Goal: Information Seeking & Learning: Learn about a topic

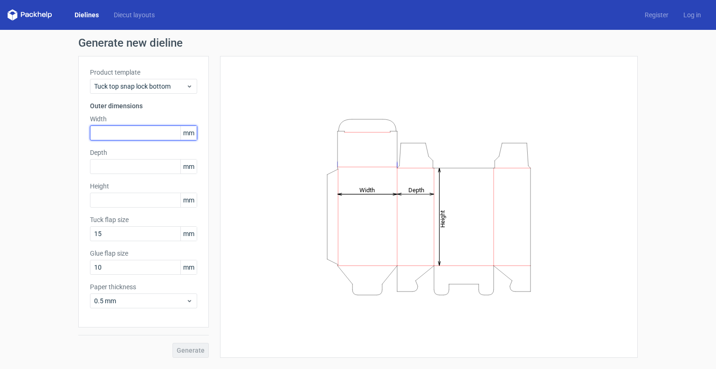
click at [150, 134] on input "text" at bounding box center [143, 132] width 107 height 15
type input "22"
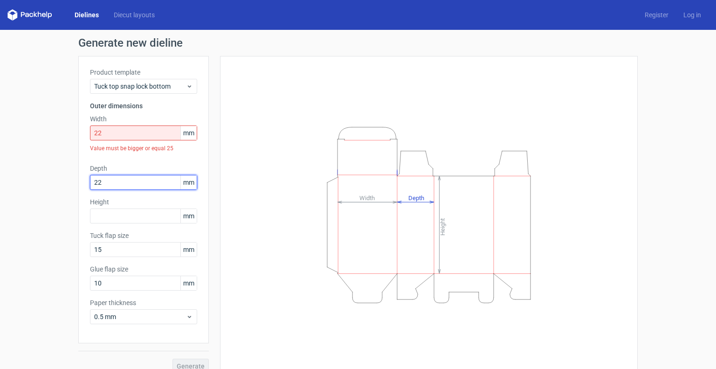
type input "22"
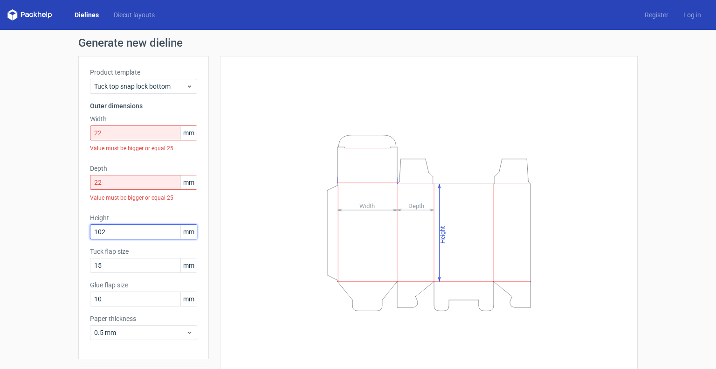
type input "102"
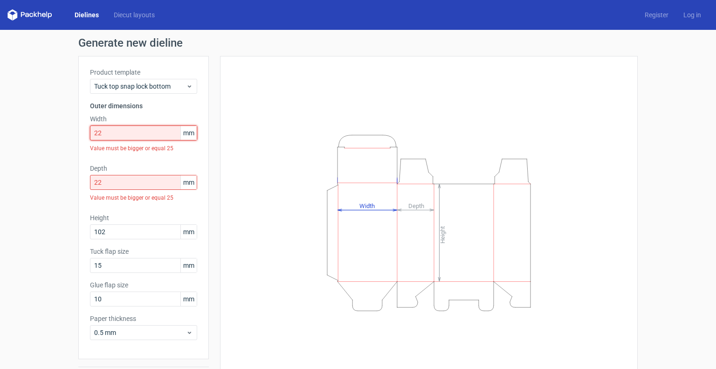
click at [150, 134] on input "22" at bounding box center [143, 132] width 107 height 15
click at [175, 89] on span "Tuck top snap lock bottom" at bounding box center [140, 86] width 92 height 9
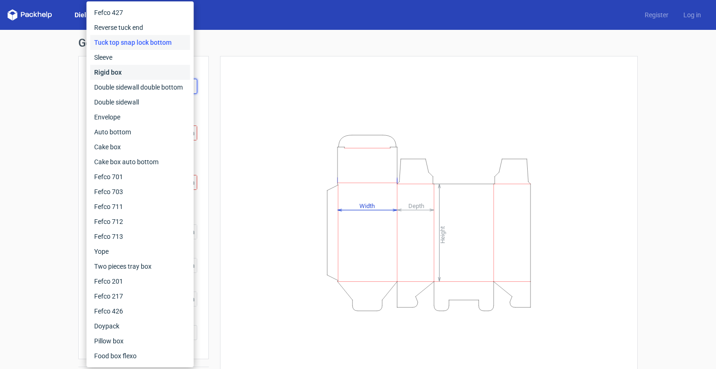
click at [154, 74] on div "Rigid box" at bounding box center [140, 72] width 100 height 15
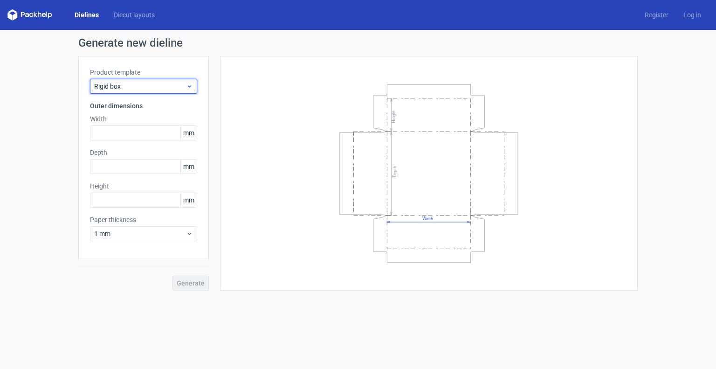
click at [165, 87] on span "Rigid box" at bounding box center [140, 86] width 92 height 9
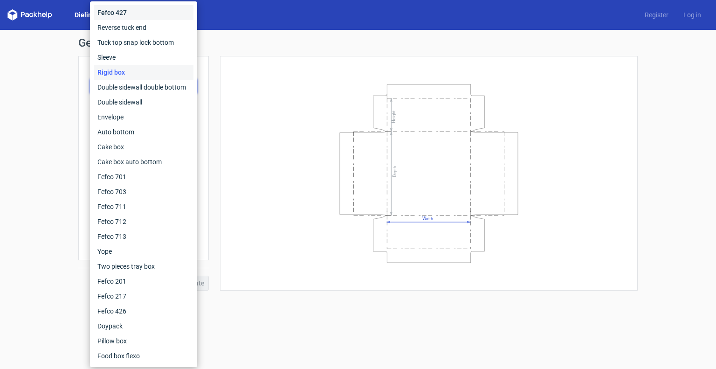
click at [150, 16] on div "Fefco 427" at bounding box center [144, 12] width 100 height 15
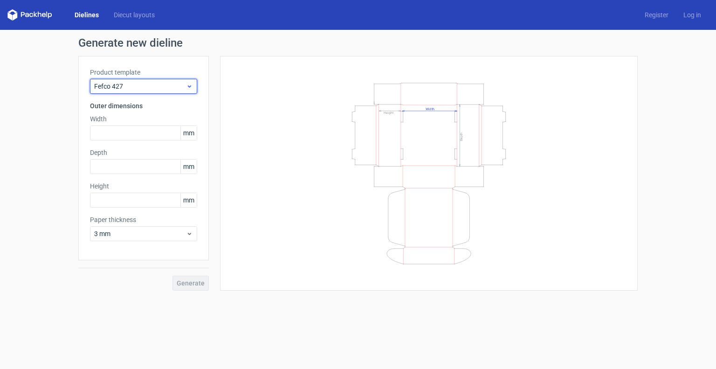
click at [147, 87] on span "Fefco 427" at bounding box center [140, 86] width 92 height 9
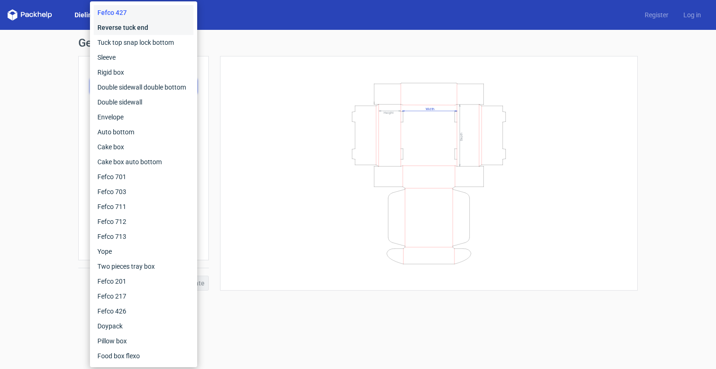
click at [139, 30] on div "Reverse tuck end" at bounding box center [144, 27] width 100 height 15
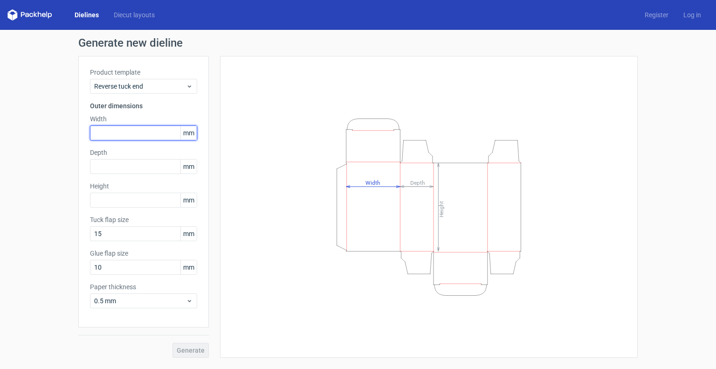
click at [143, 131] on input "text" at bounding box center [143, 132] width 107 height 15
type input "22"
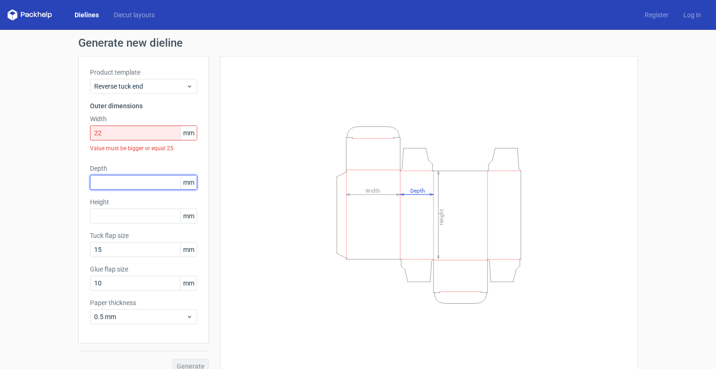
click at [146, 160] on div "Product template Reverse tuck end Outer dimensions Width 22 mm Value must be bi…" at bounding box center [143, 199] width 131 height 287
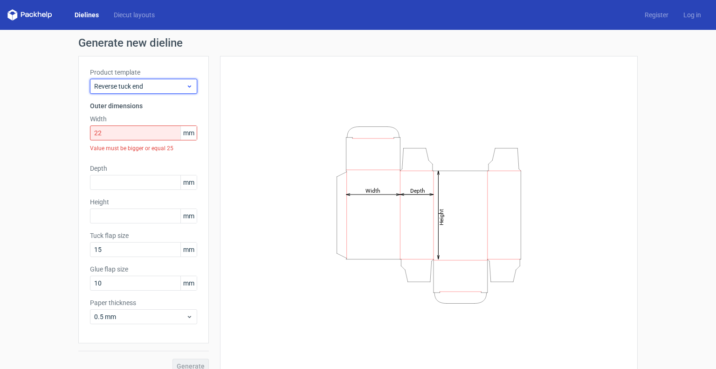
click at [154, 93] on div "Reverse tuck end" at bounding box center [143, 86] width 107 height 15
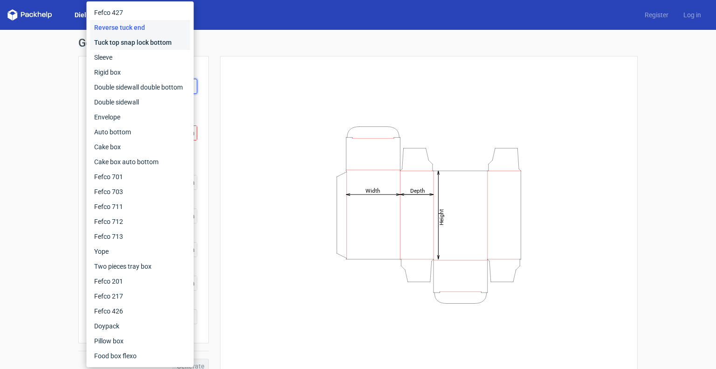
click at [140, 41] on div "Tuck top snap lock bottom" at bounding box center [140, 42] width 100 height 15
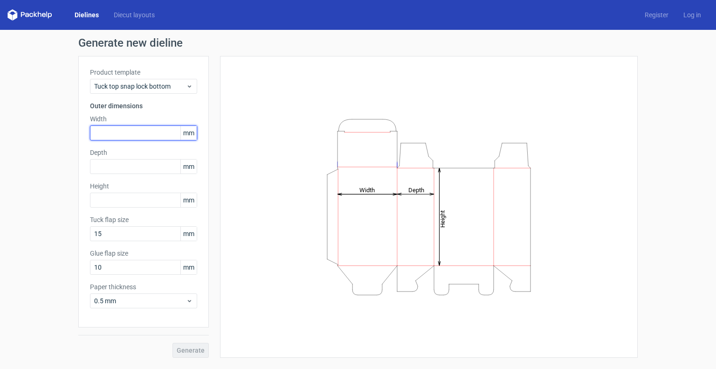
click at [141, 134] on input "text" at bounding box center [143, 132] width 107 height 15
type input "22"
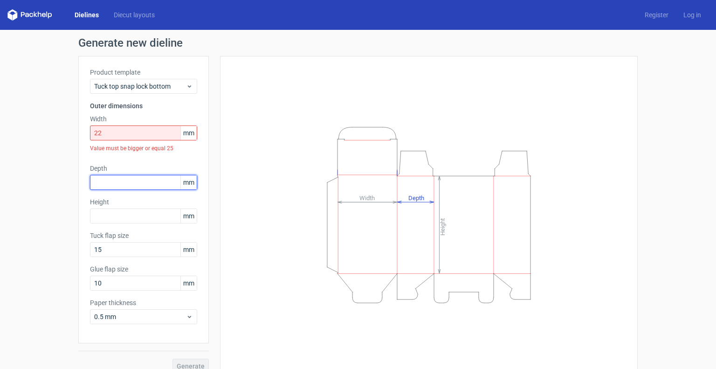
click at [141, 162] on div "Product template Tuck top snap lock bottom Outer dimensions Width 22 mm Value m…" at bounding box center [143, 199] width 131 height 287
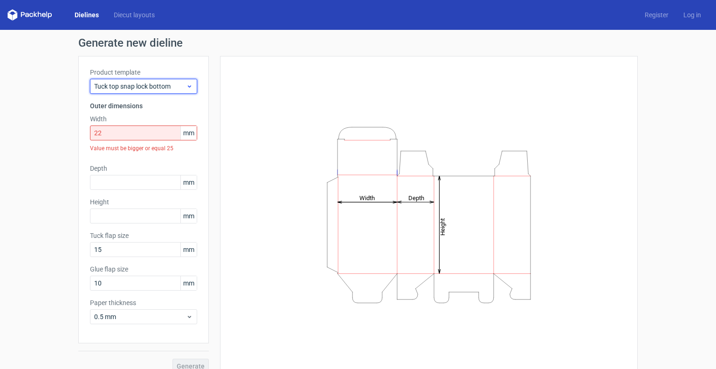
click at [149, 83] on span "Tuck top snap lock bottom" at bounding box center [140, 86] width 92 height 9
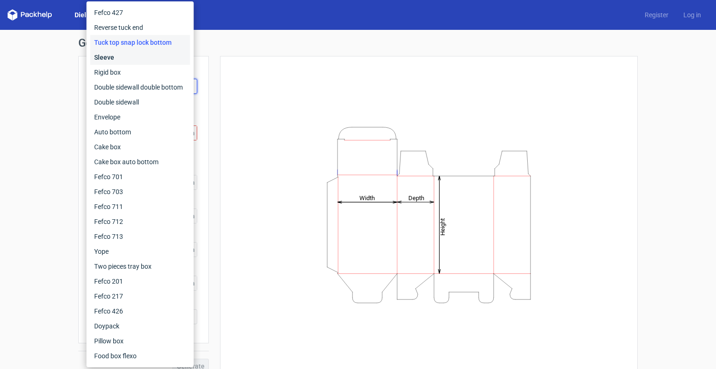
click at [136, 61] on div "Sleeve" at bounding box center [140, 57] width 100 height 15
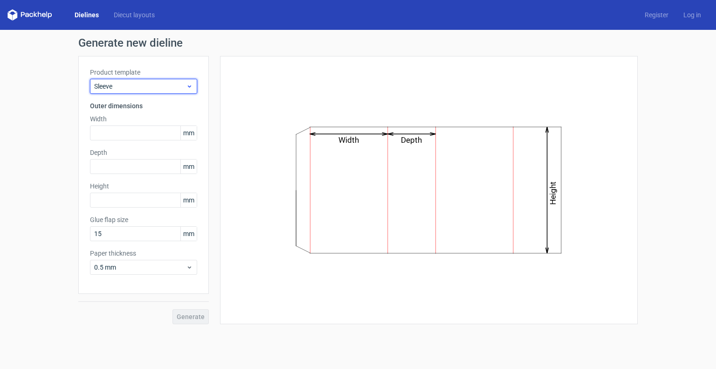
click at [146, 89] on span "Sleeve" at bounding box center [140, 86] width 92 height 9
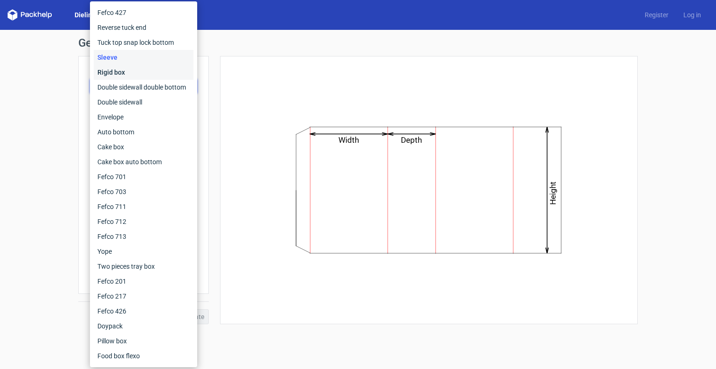
click at [133, 73] on div "Rigid box" at bounding box center [144, 72] width 100 height 15
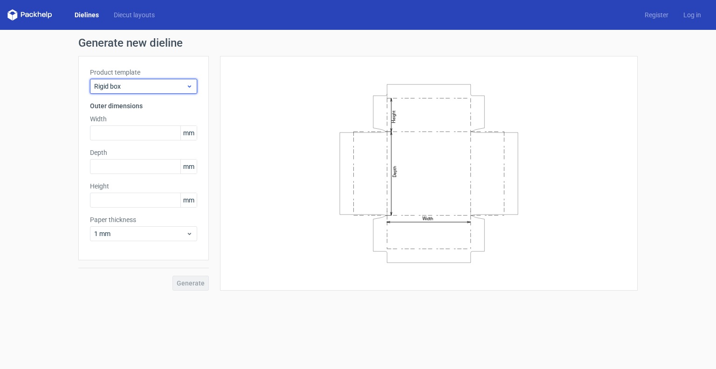
click at [131, 93] on div "Rigid box" at bounding box center [143, 86] width 107 height 15
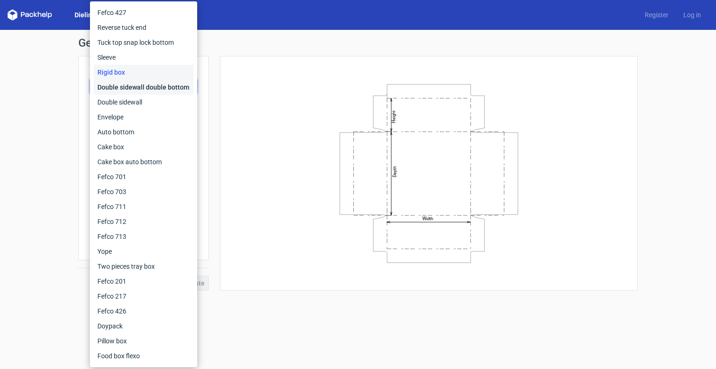
click at [133, 91] on div "Double sidewall double bottom" at bounding box center [144, 87] width 100 height 15
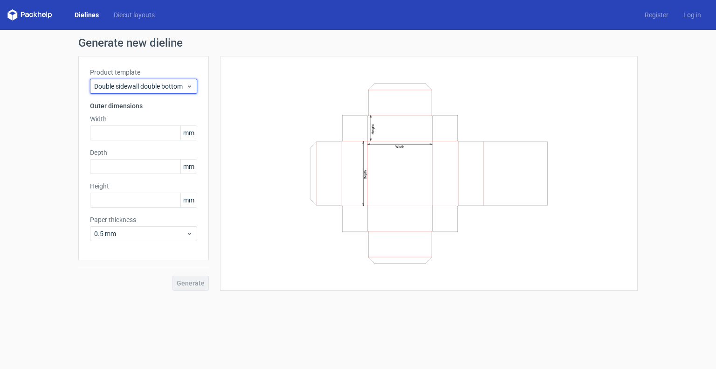
click at [133, 91] on div "Double sidewall double bottom" at bounding box center [143, 86] width 107 height 15
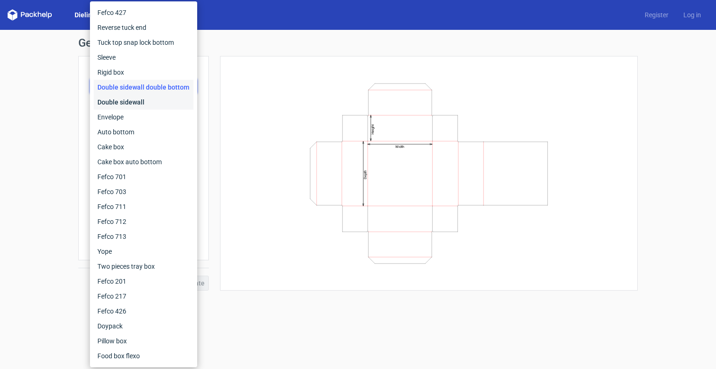
click at [131, 103] on div "Double sidewall" at bounding box center [144, 102] width 100 height 15
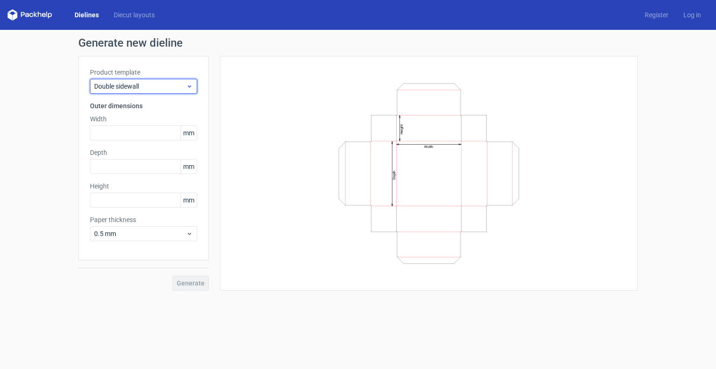
click at [140, 88] on span "Double sidewall" at bounding box center [140, 86] width 92 height 9
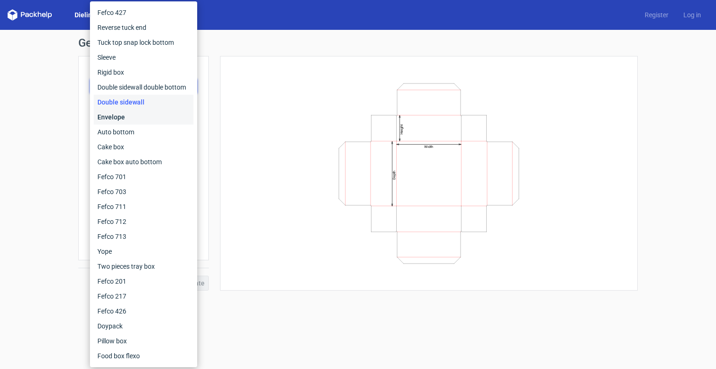
click at [129, 114] on div "Envelope" at bounding box center [144, 117] width 100 height 15
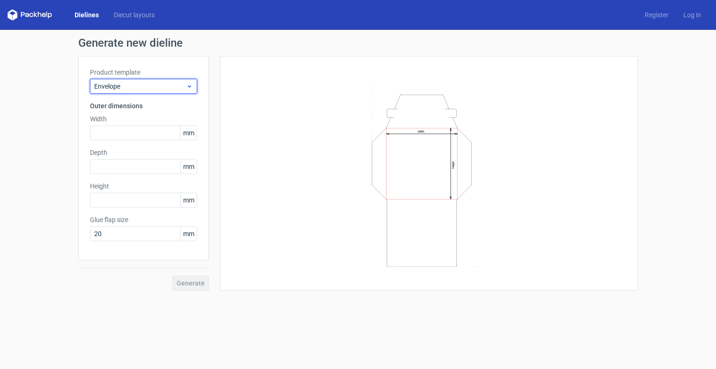
click at [143, 93] on div "Envelope" at bounding box center [143, 86] width 107 height 15
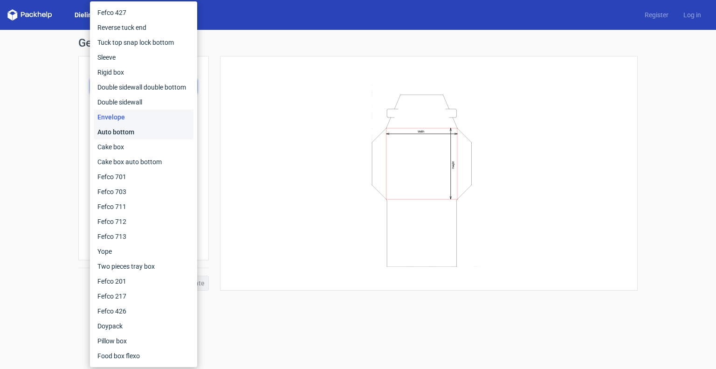
click at [127, 129] on div "Auto bottom" at bounding box center [144, 131] width 100 height 15
